Goal: Navigation & Orientation: Find specific page/section

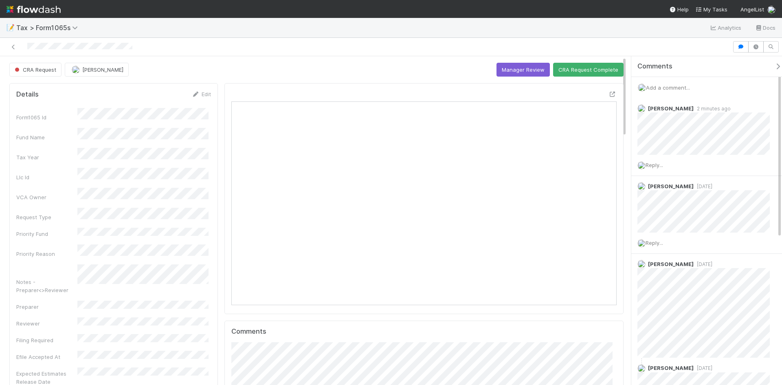
scroll to position [159, 187]
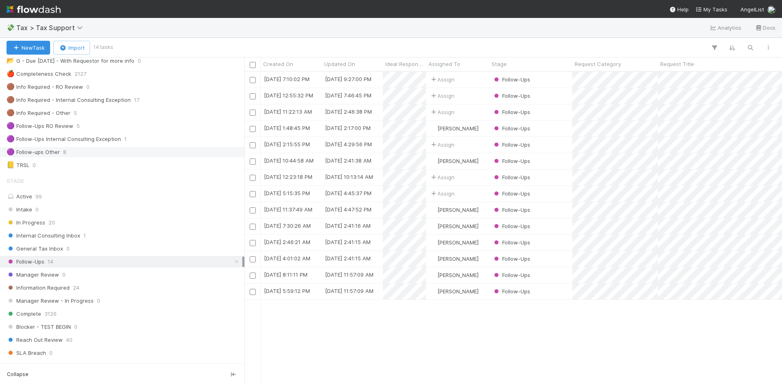
scroll to position [81, 0]
